Goal: Information Seeking & Learning: Learn about a topic

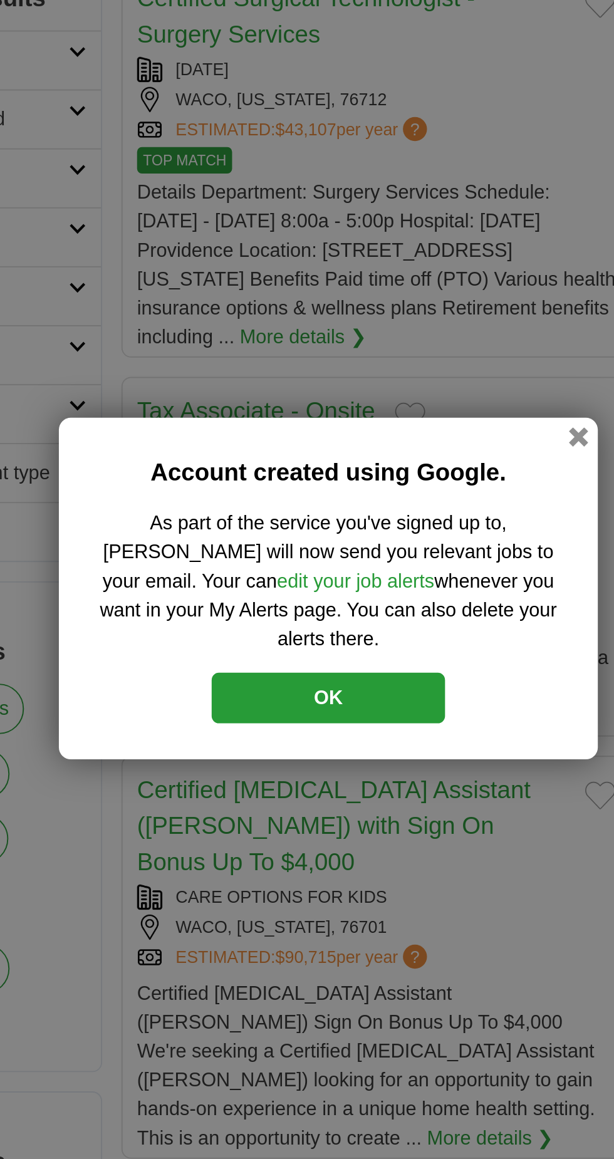
click at [353, 623] on button "OK" at bounding box center [307, 636] width 122 height 26
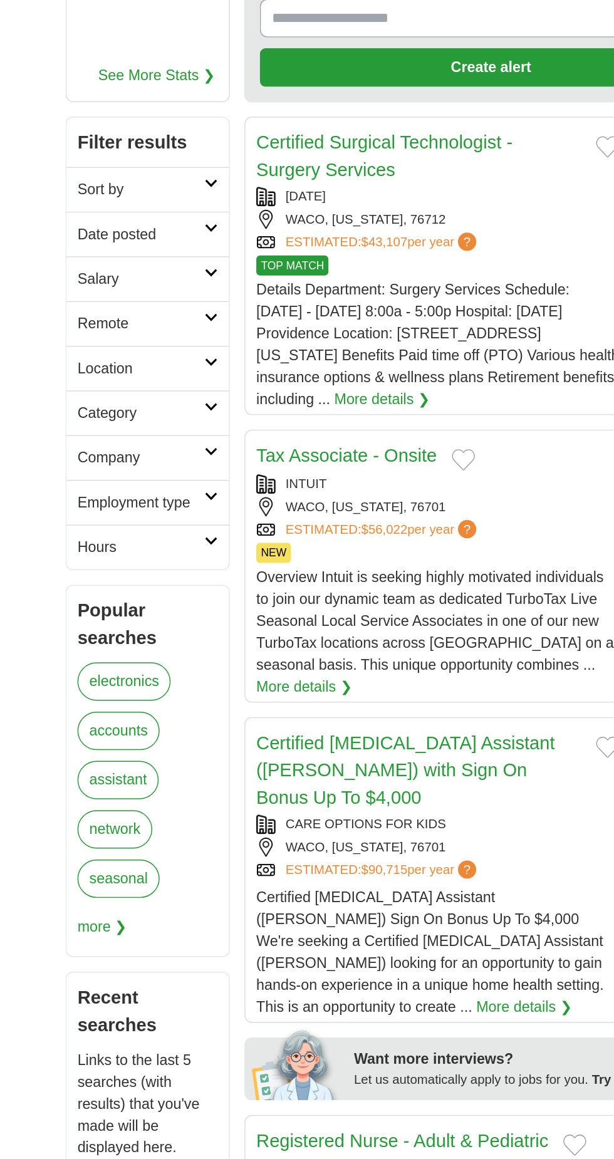
click at [174, 504] on link "Employment type" at bounding box center [133, 519] width 112 height 31
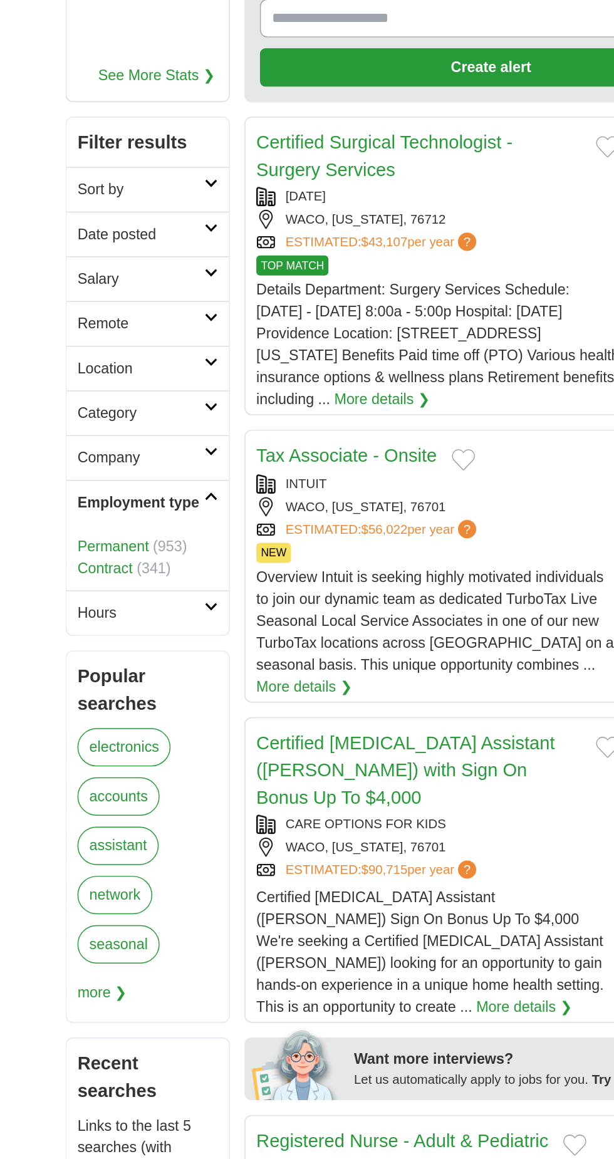
click at [174, 473] on link "Company" at bounding box center [133, 488] width 112 height 31
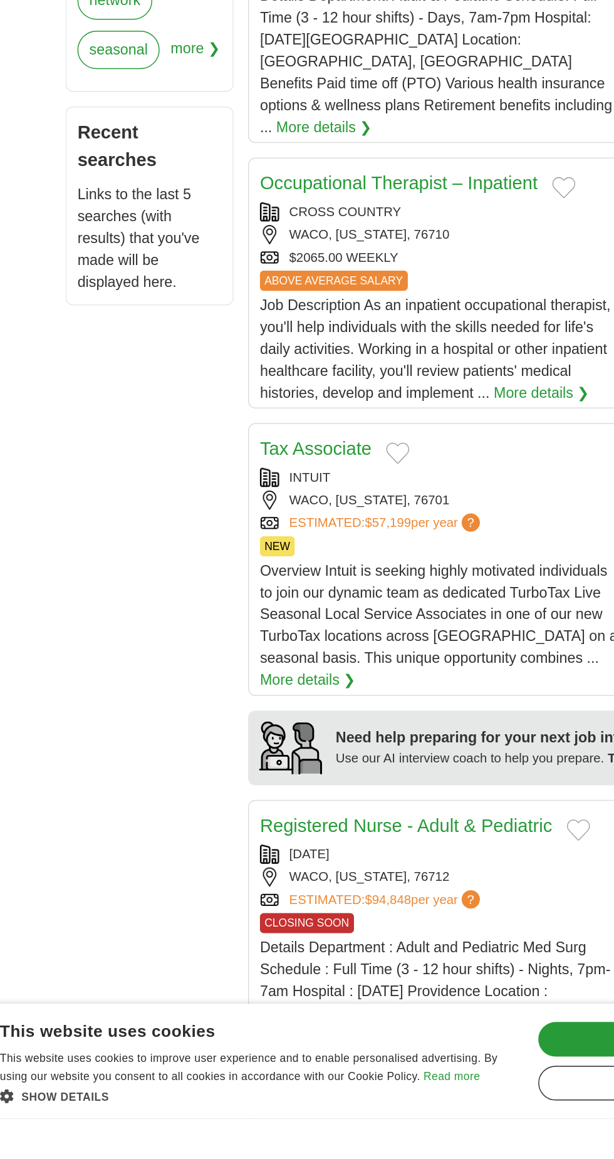
scroll to position [655, 0]
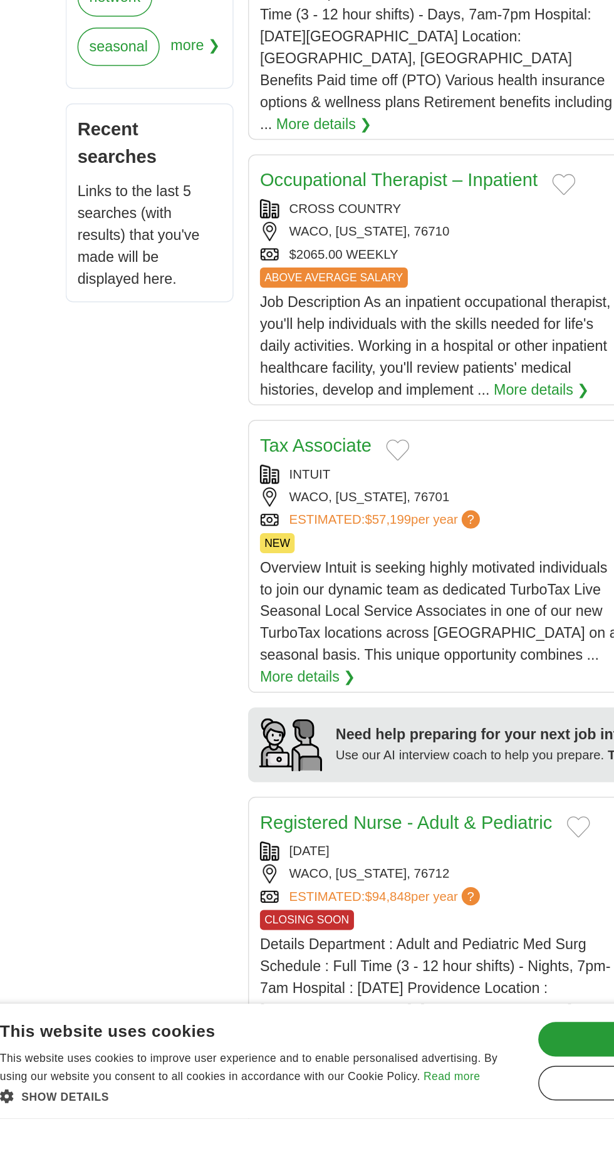
click at [39, 1159] on div "× This website uses cookies This website uses cookies to improve user experienc…" at bounding box center [307, 1119] width 614 height 79
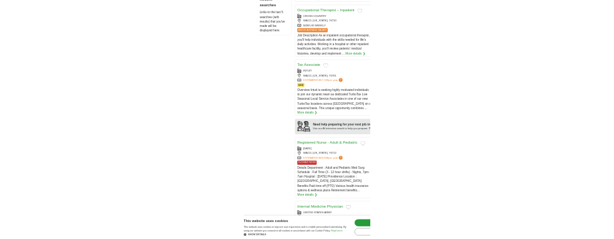
scroll to position [1062, 0]
